Goal: Information Seeking & Learning: Learn about a topic

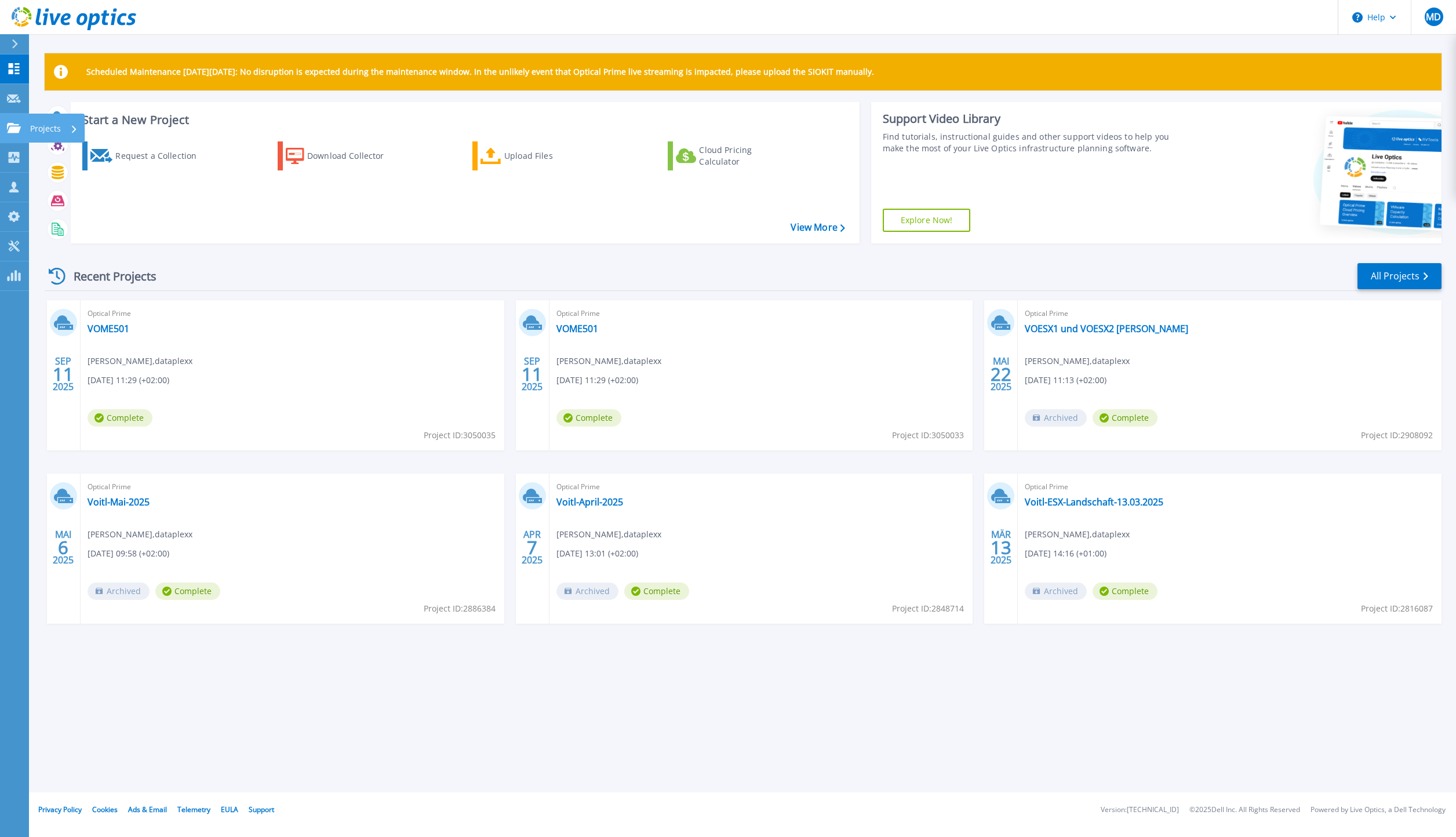
click at [8, 130] on icon at bounding box center [14, 128] width 14 height 10
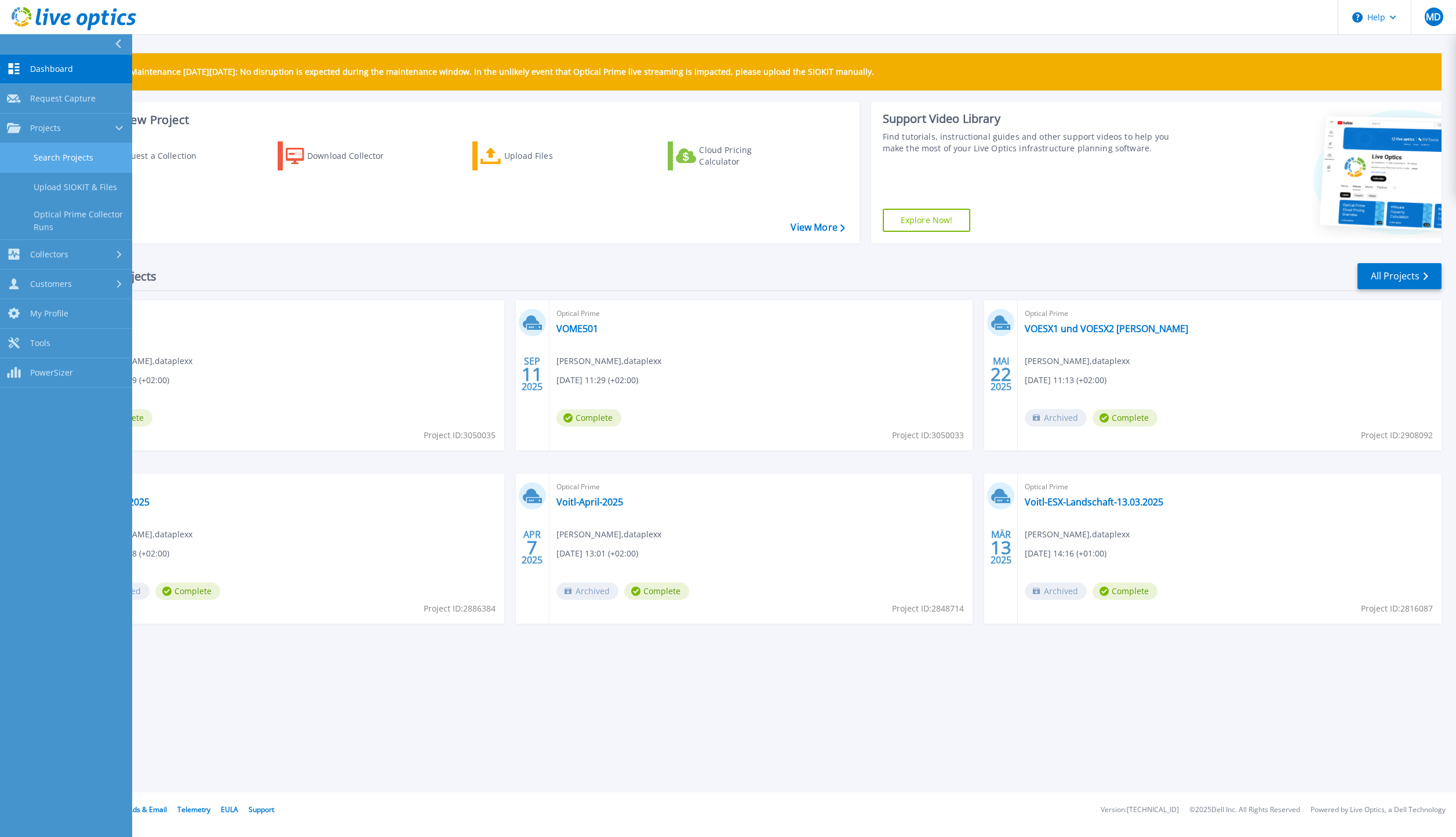
click at [51, 154] on link "Search Projects" at bounding box center [66, 158] width 132 height 29
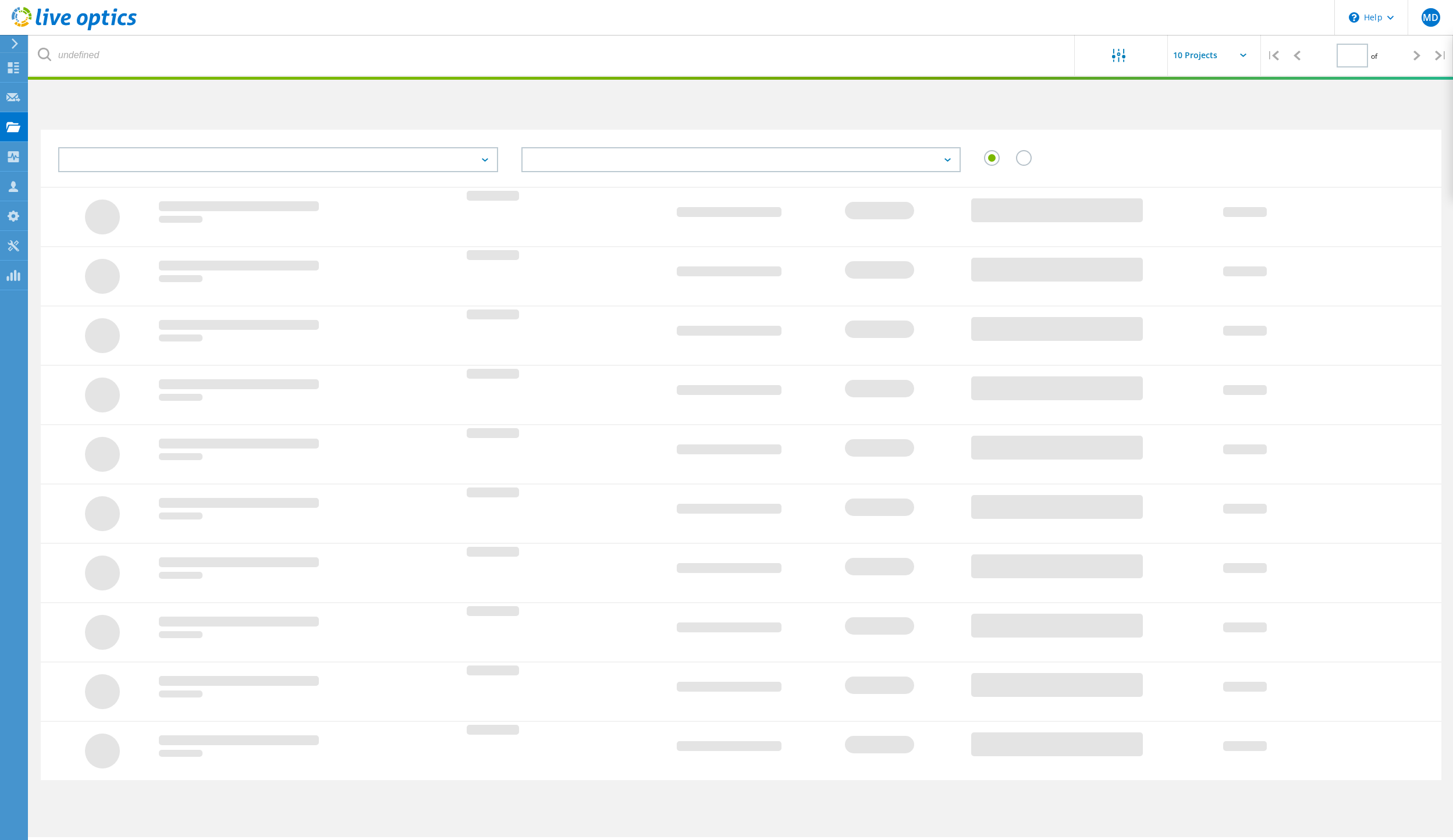
type input "1"
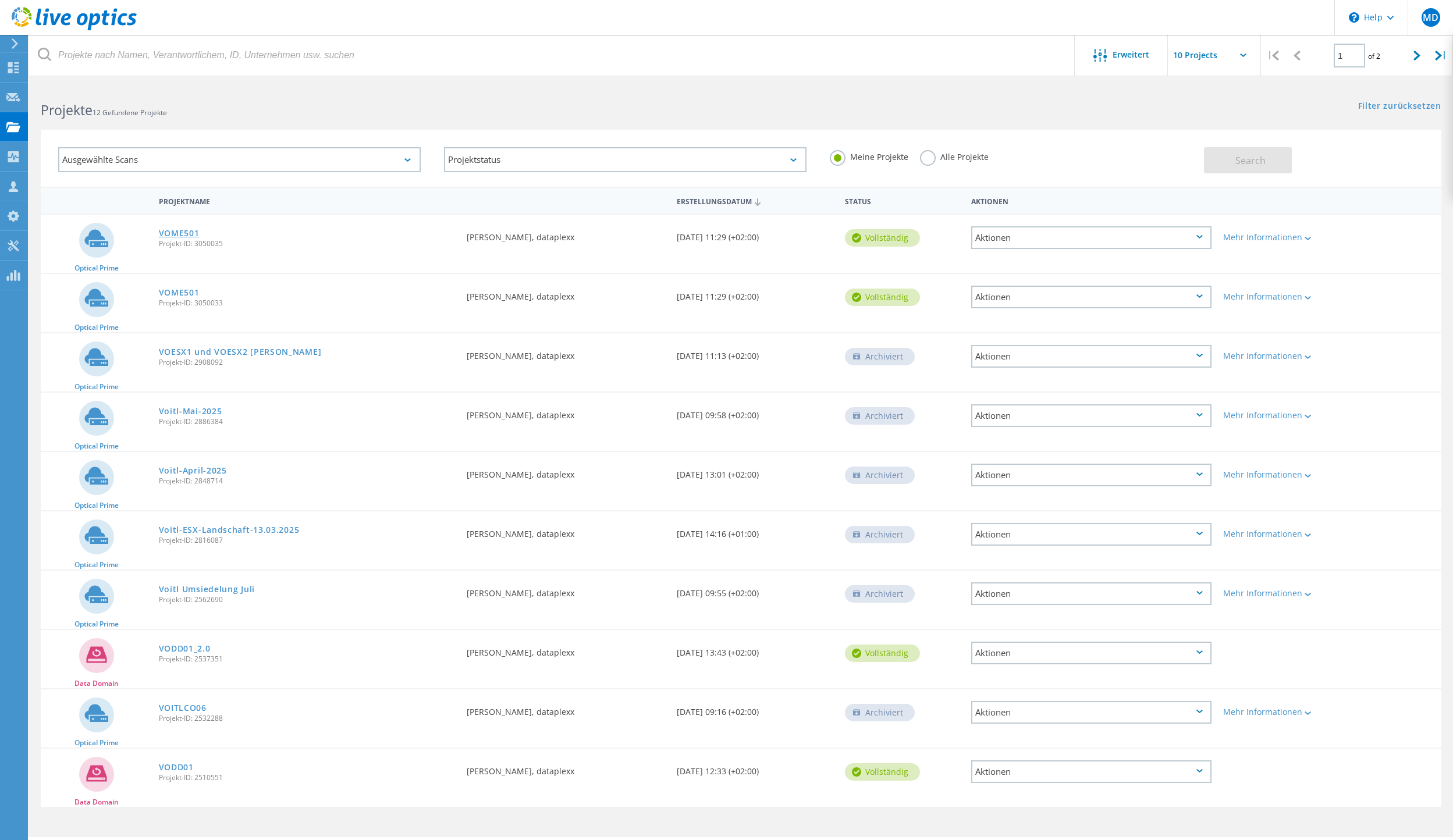
click at [180, 232] on link "VOME501" at bounding box center [180, 234] width 41 height 8
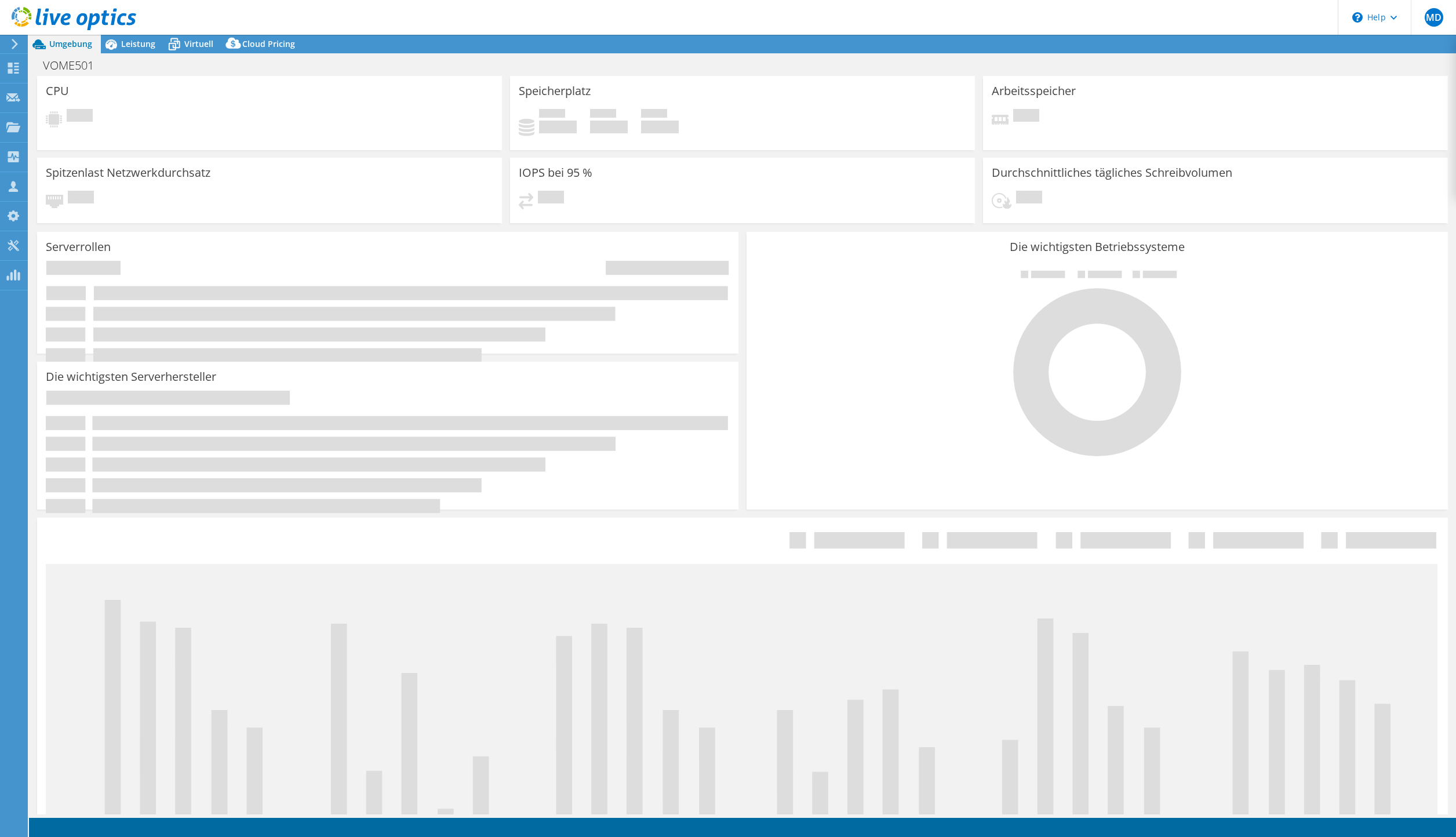
select select "USD"
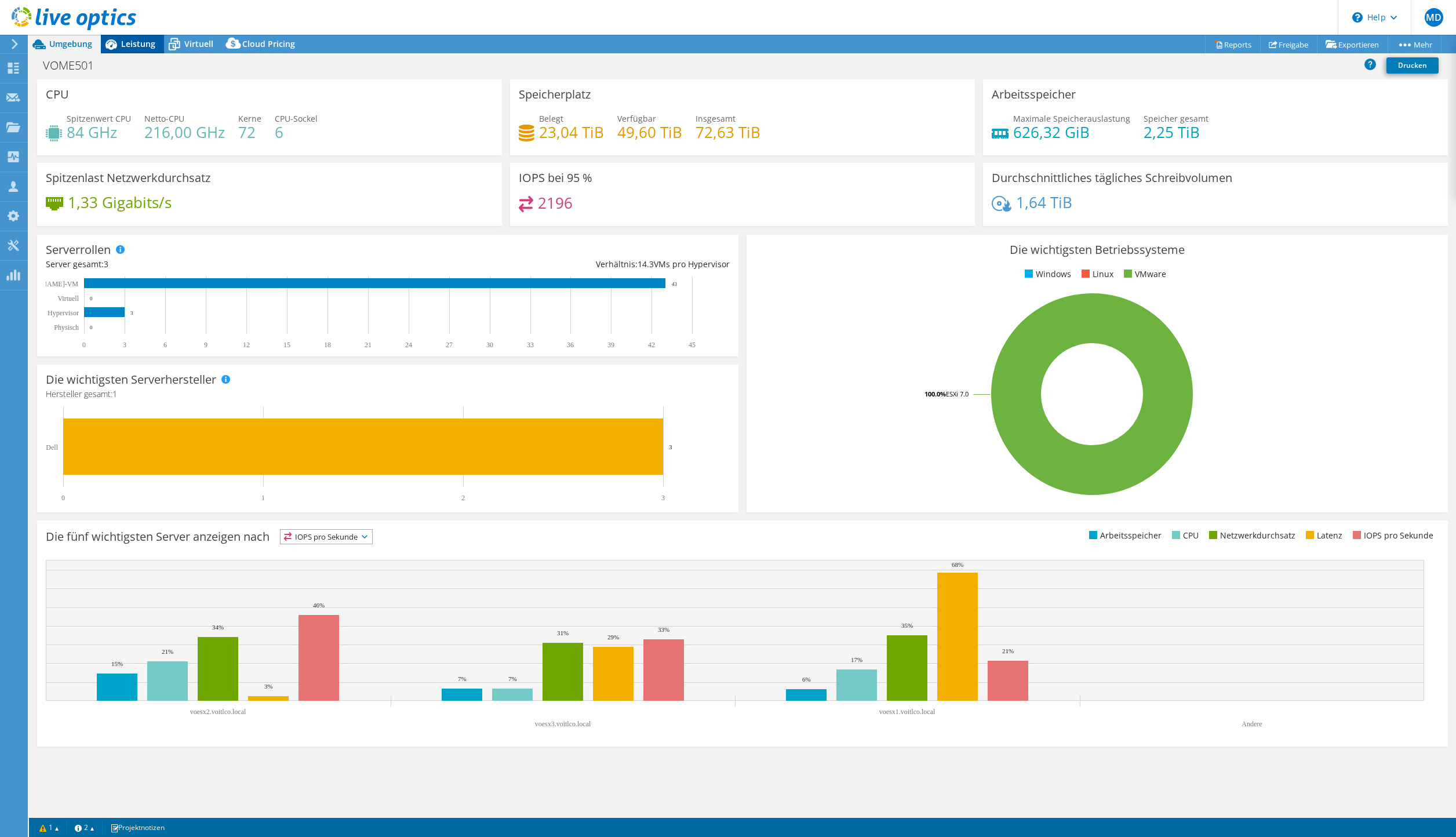
click at [141, 47] on span "Leistung" at bounding box center [138, 44] width 34 height 11
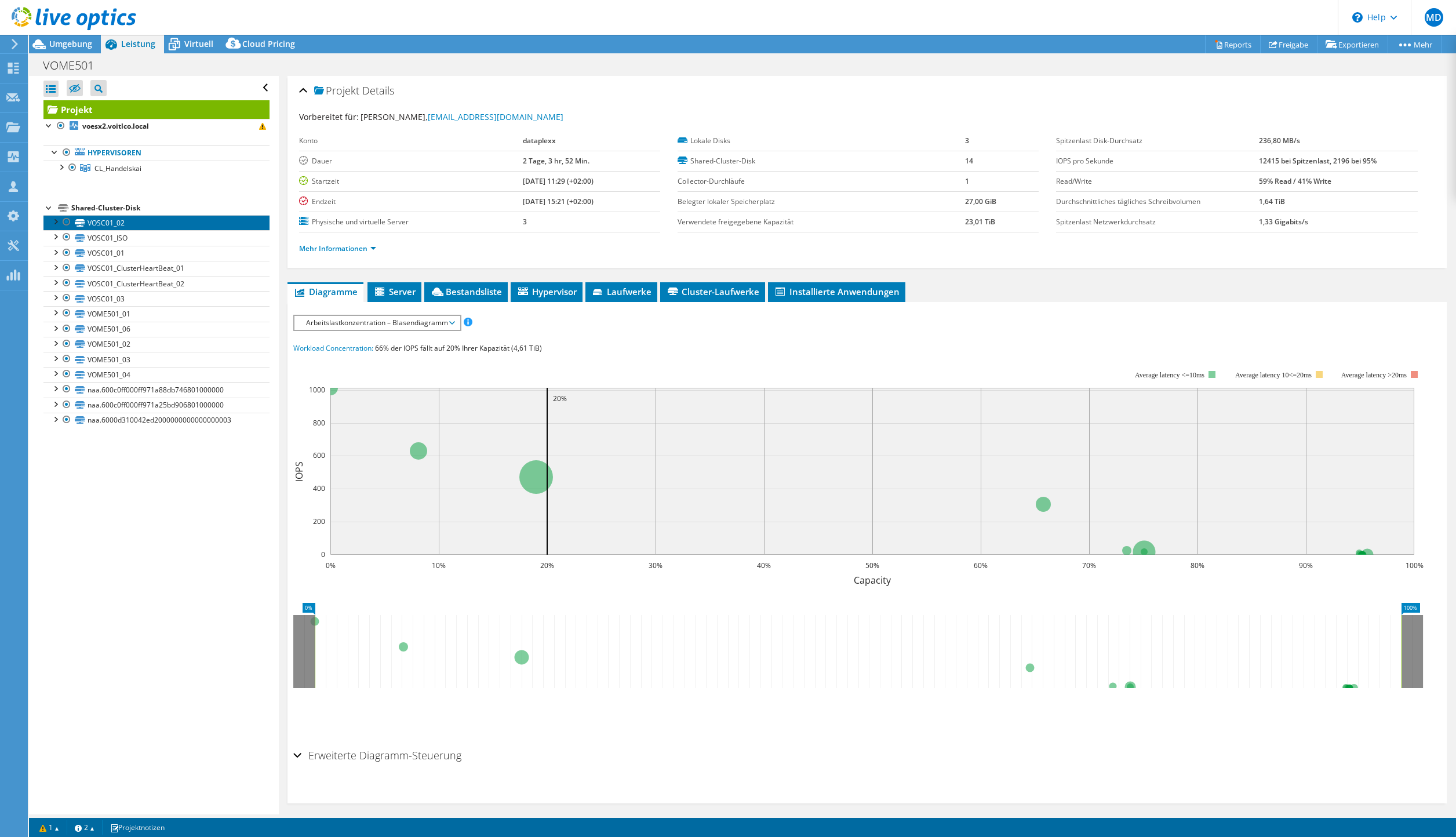
click at [122, 221] on link "VOSC01_02" at bounding box center [156, 222] width 226 height 15
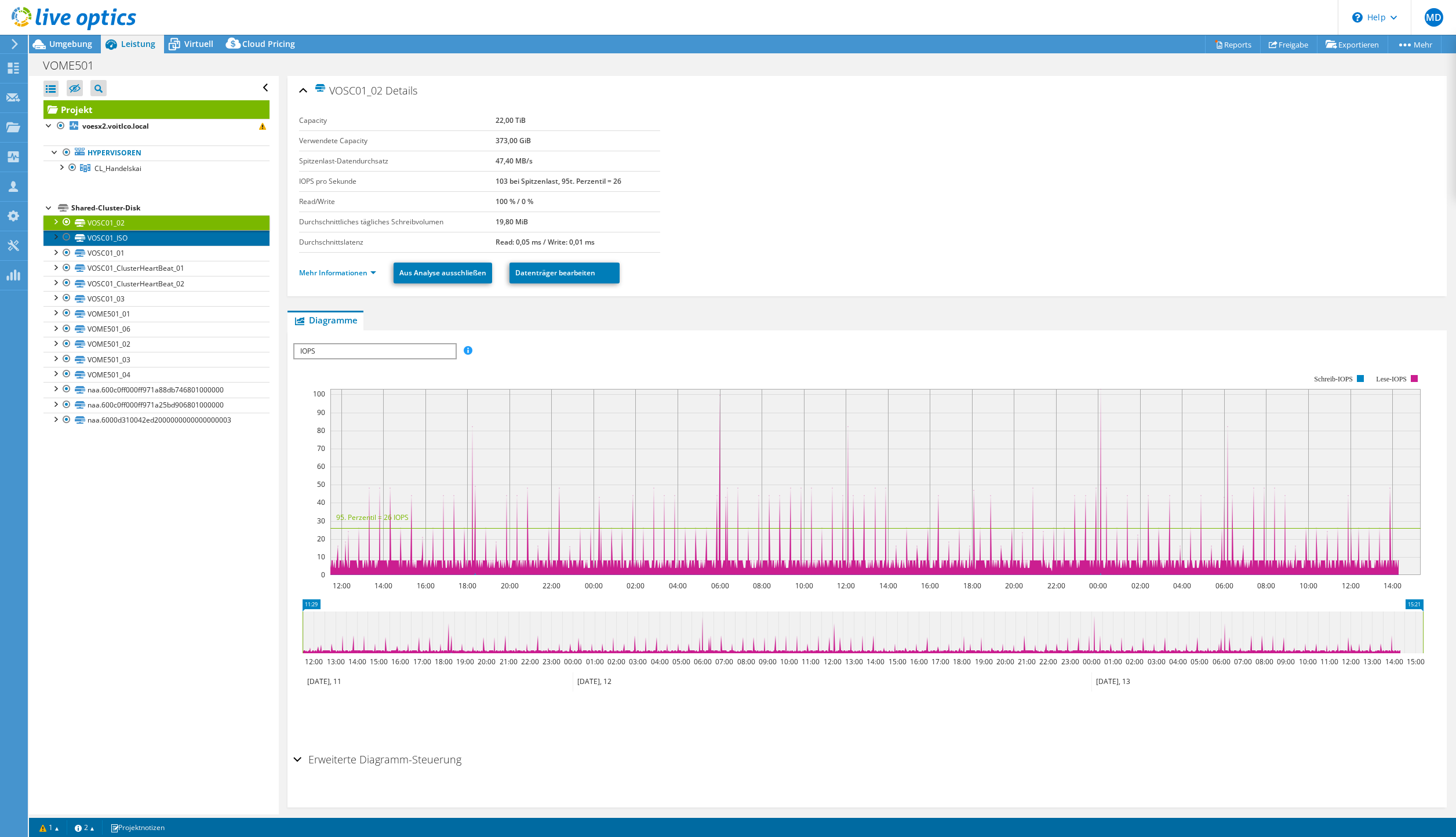
click at [117, 239] on link "VOSC01_ISO" at bounding box center [156, 238] width 226 height 15
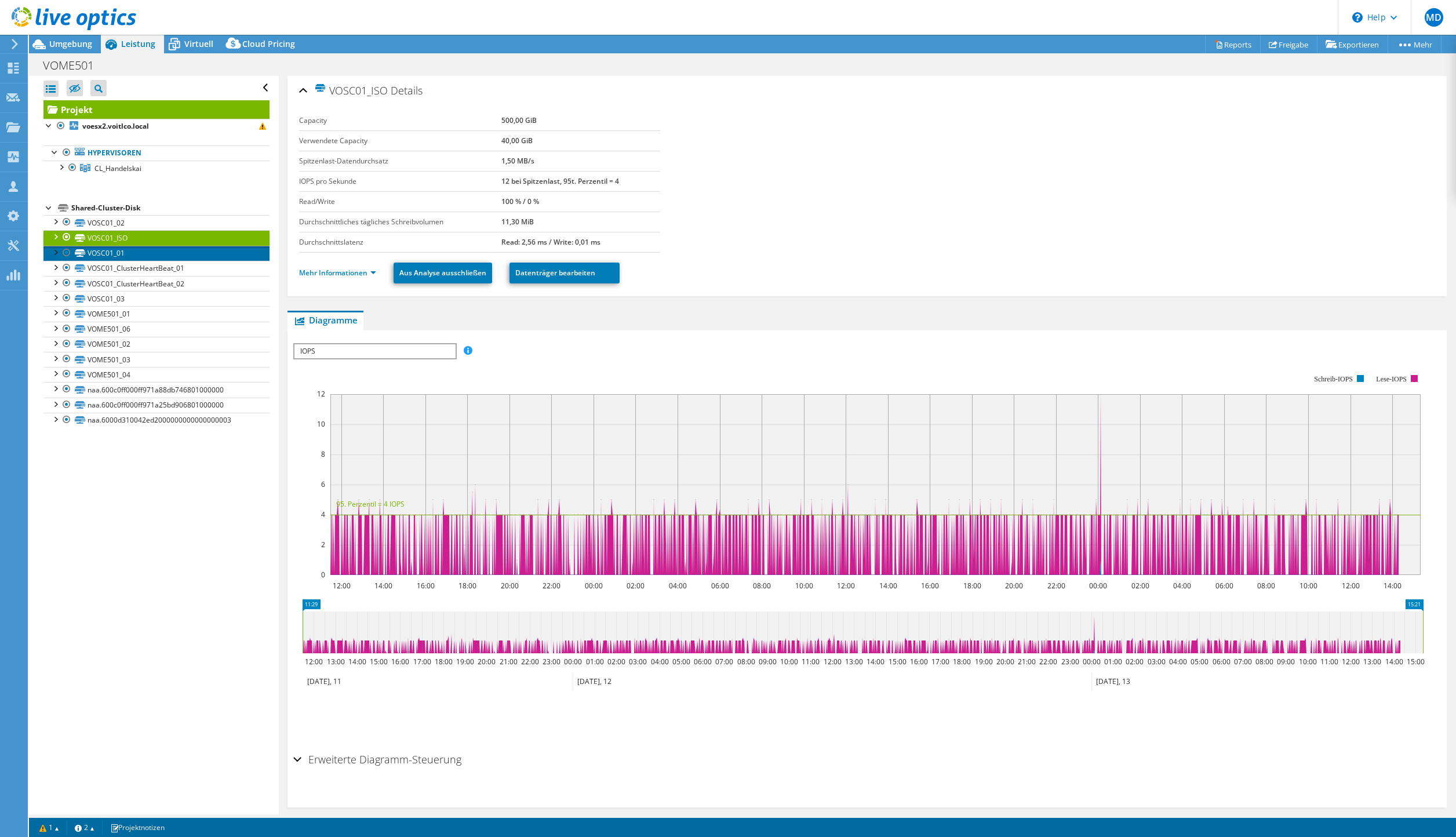
click at [111, 252] on link "VOSC01_01" at bounding box center [156, 253] width 226 height 15
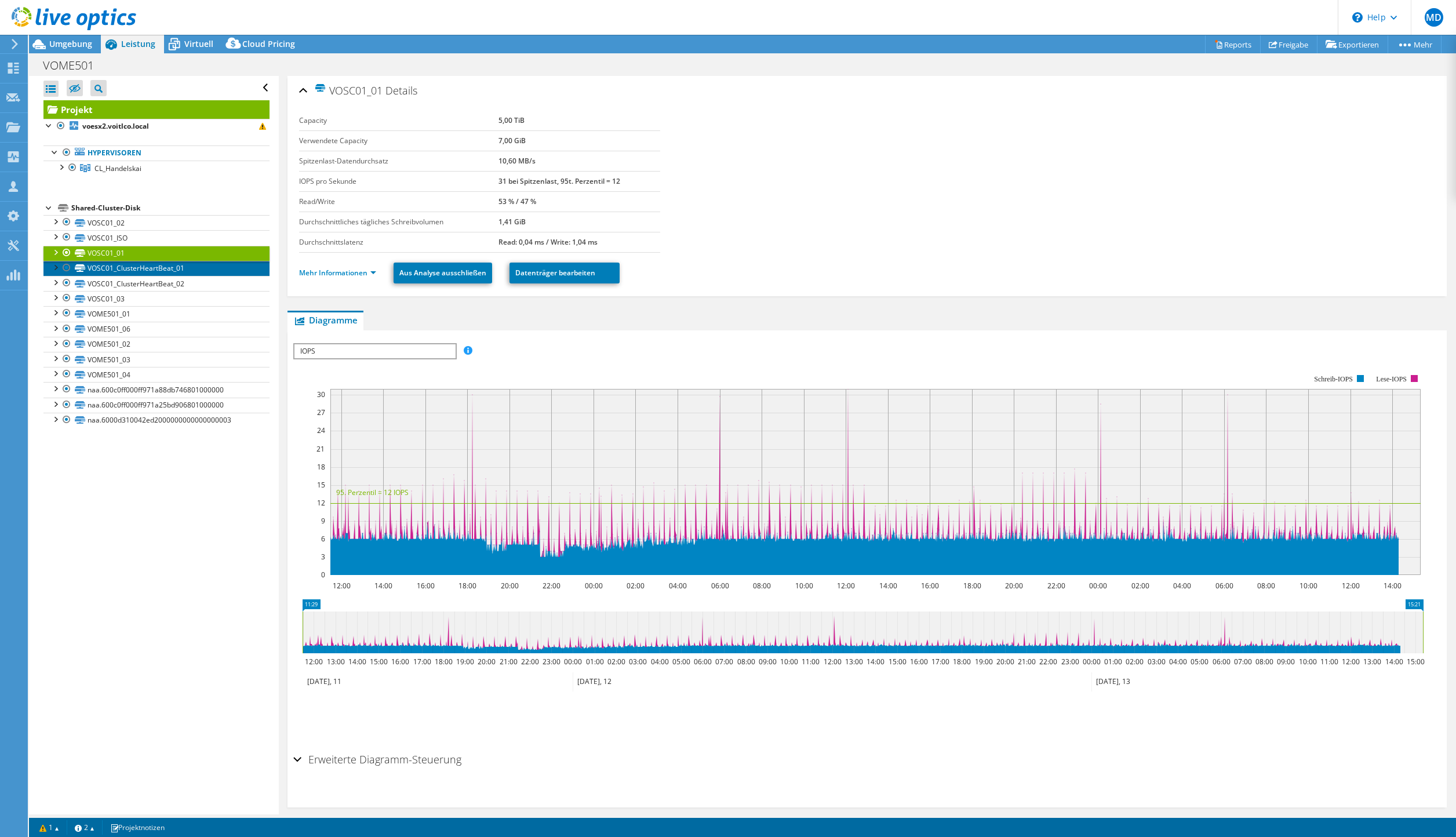
click at [104, 269] on link "VOSC01_ClusterHeartBeat_01" at bounding box center [156, 268] width 226 height 15
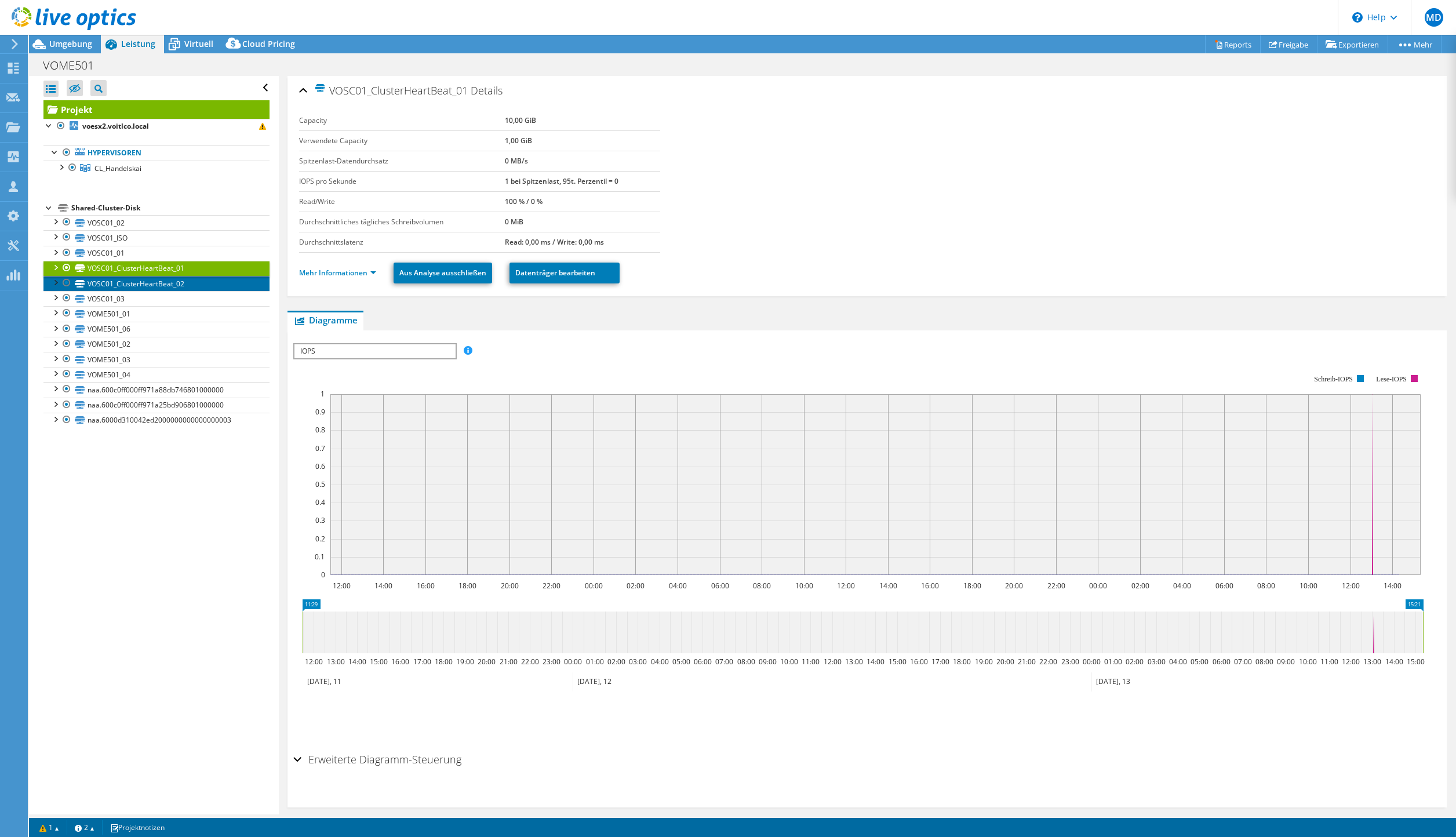
click at [109, 284] on link "VOSC01_ClusterHeartBeat_02" at bounding box center [156, 283] width 226 height 15
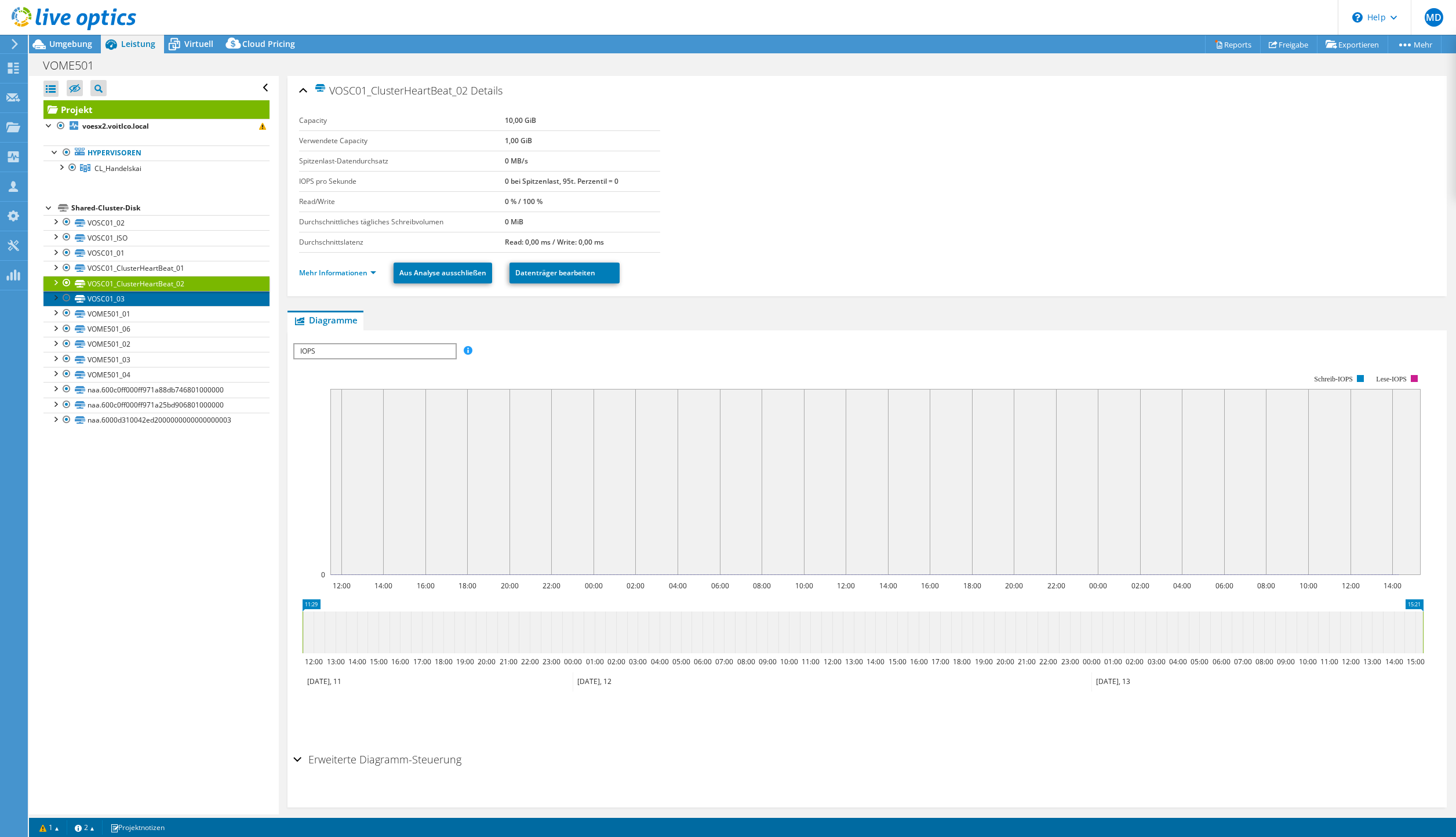
click at [101, 298] on link "VOSC01_03" at bounding box center [156, 298] width 226 height 15
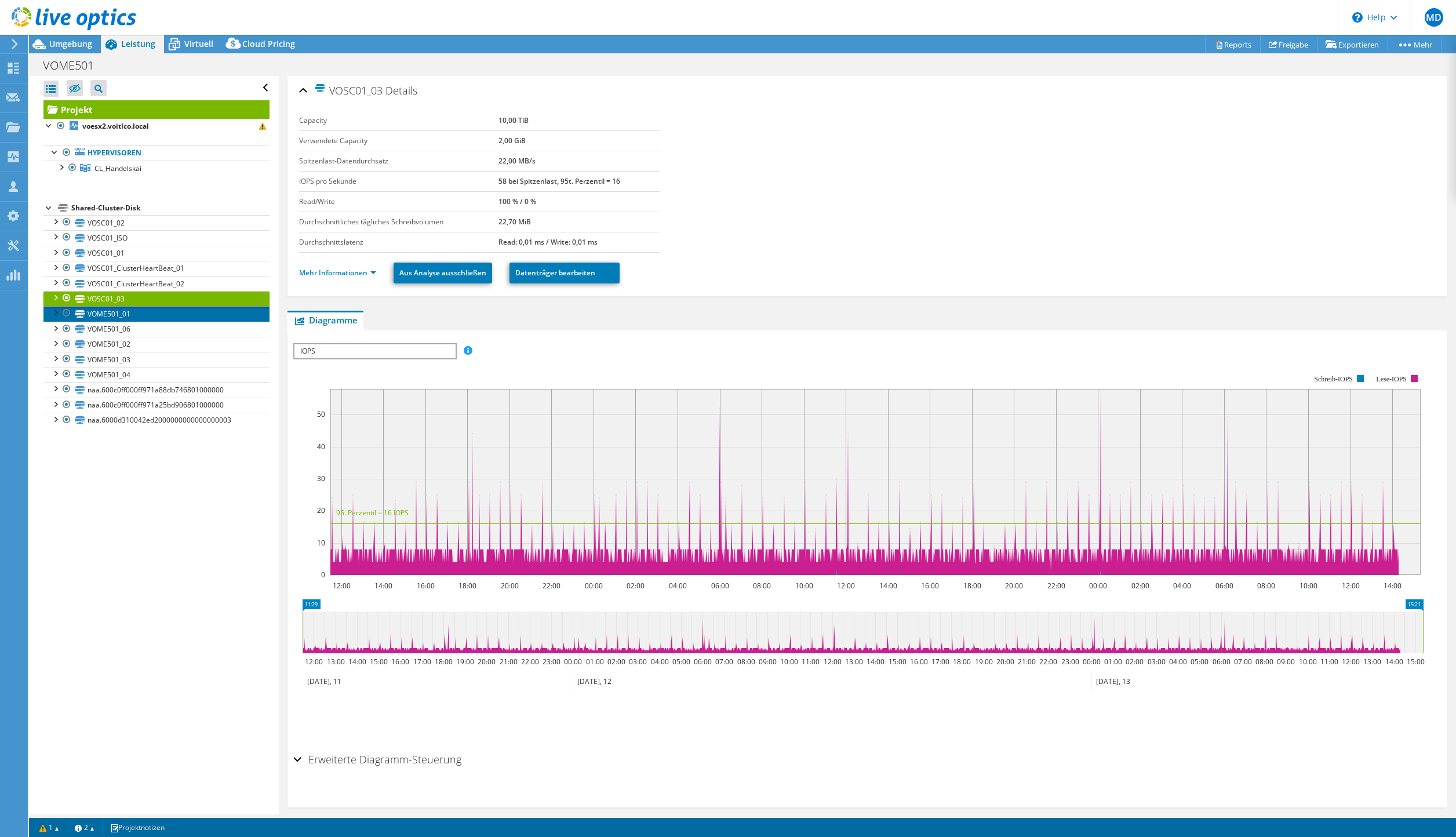
click at [101, 314] on link "VOME501_01" at bounding box center [156, 313] width 226 height 15
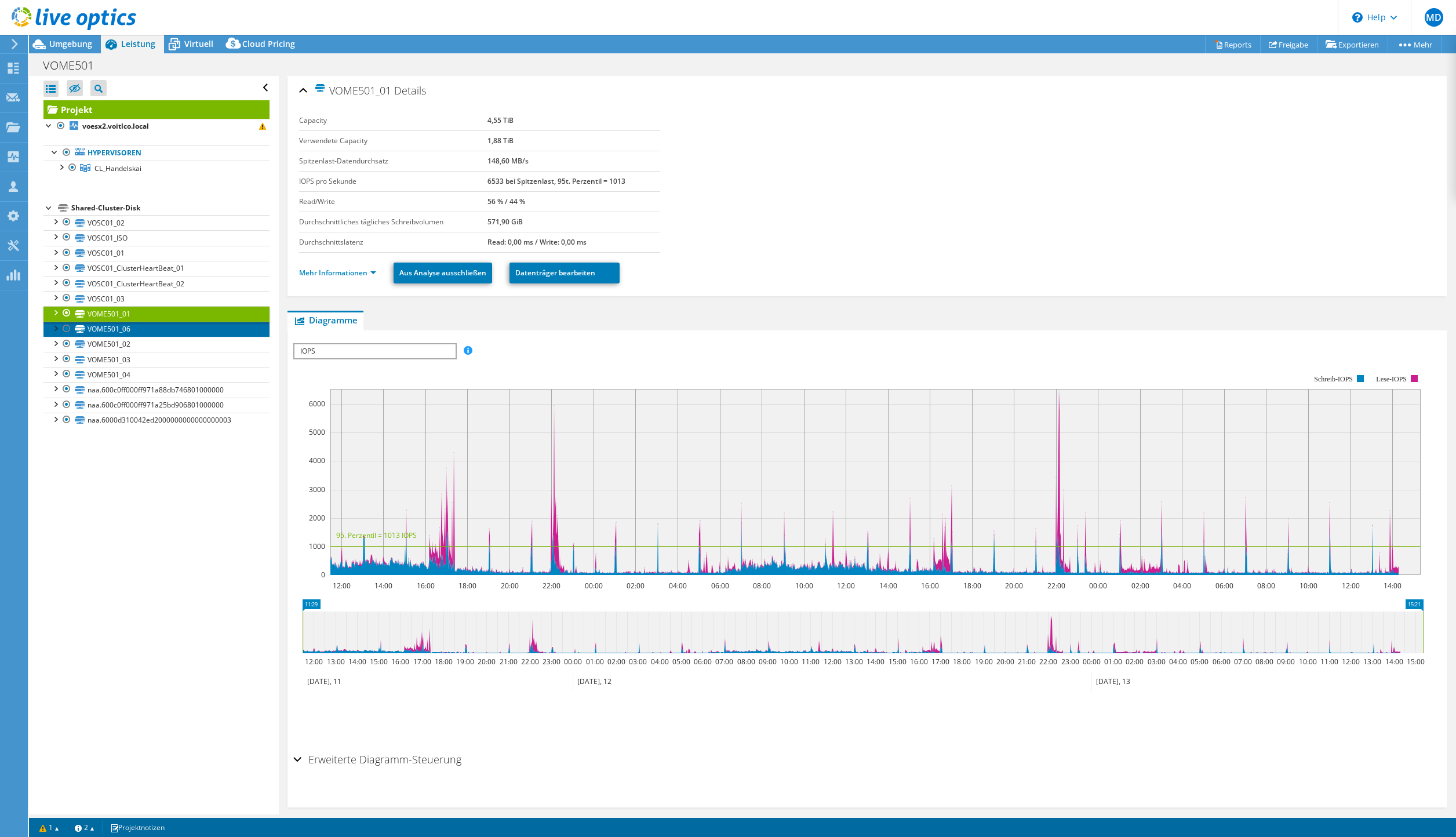
click at [103, 331] on link "VOME501_06" at bounding box center [156, 329] width 226 height 15
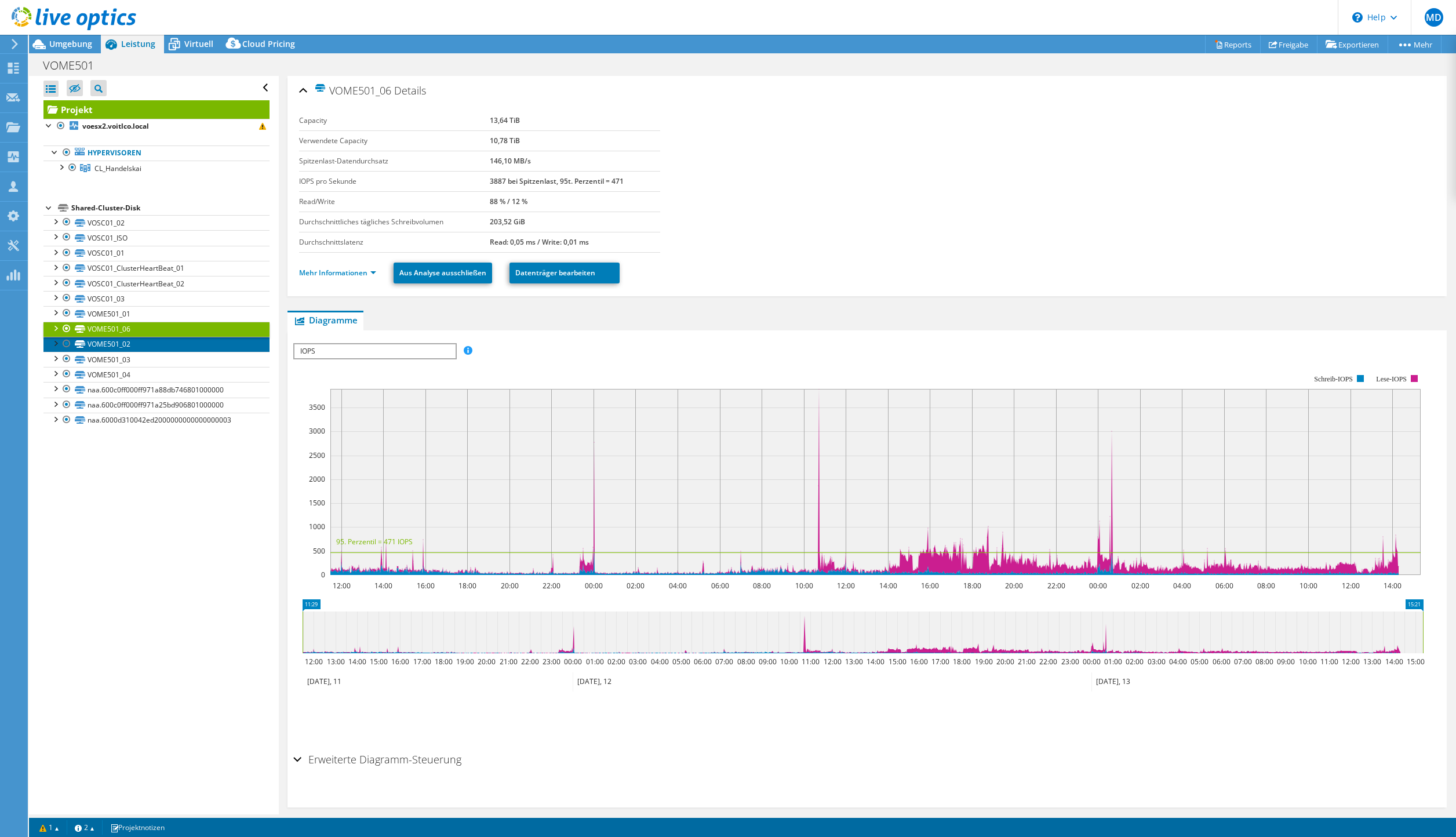
click at [103, 349] on link "VOME501_02" at bounding box center [156, 344] width 226 height 15
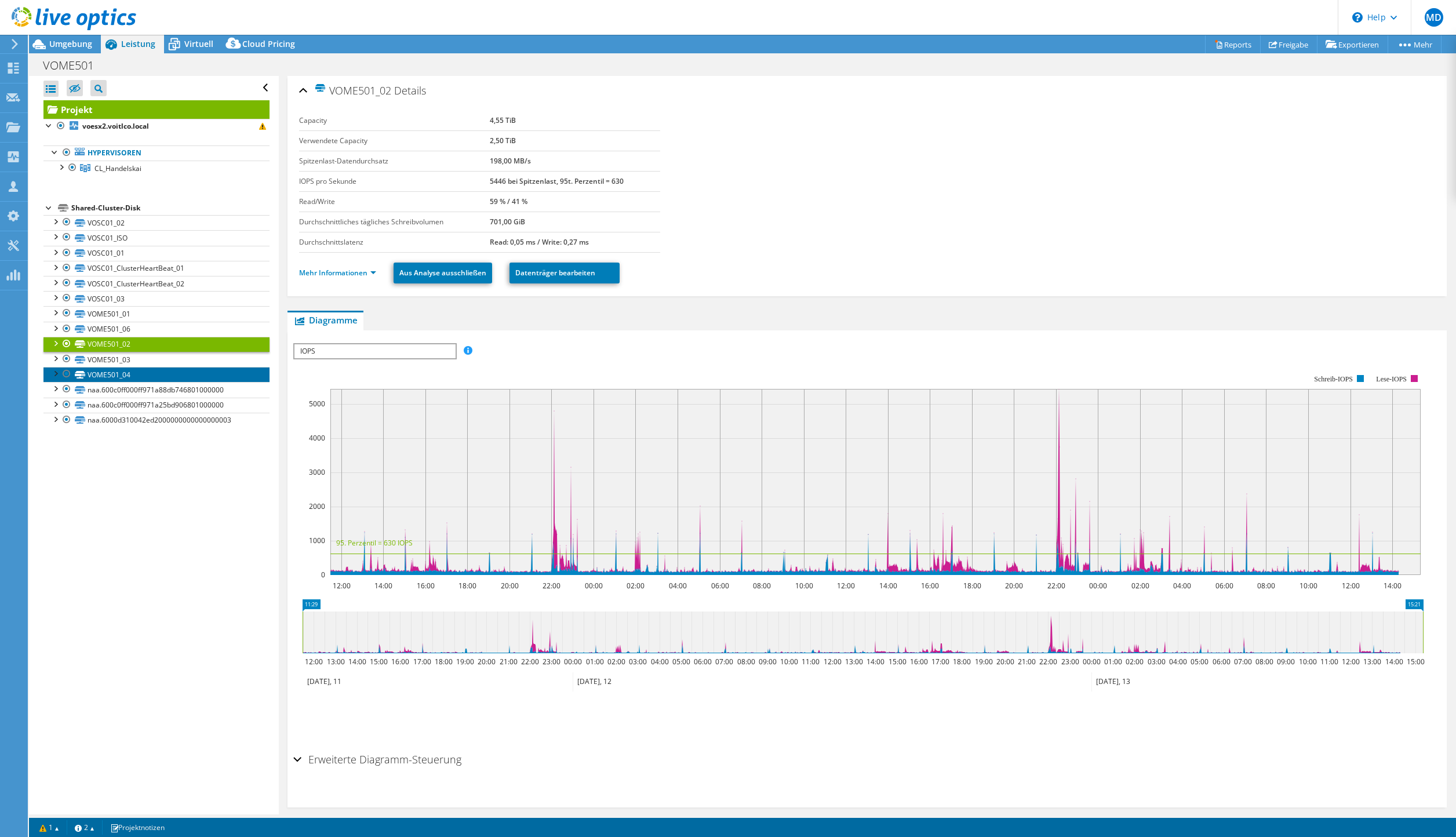
click at [101, 375] on link "VOME501_04" at bounding box center [156, 374] width 226 height 15
